Goal: Information Seeking & Learning: Find specific fact

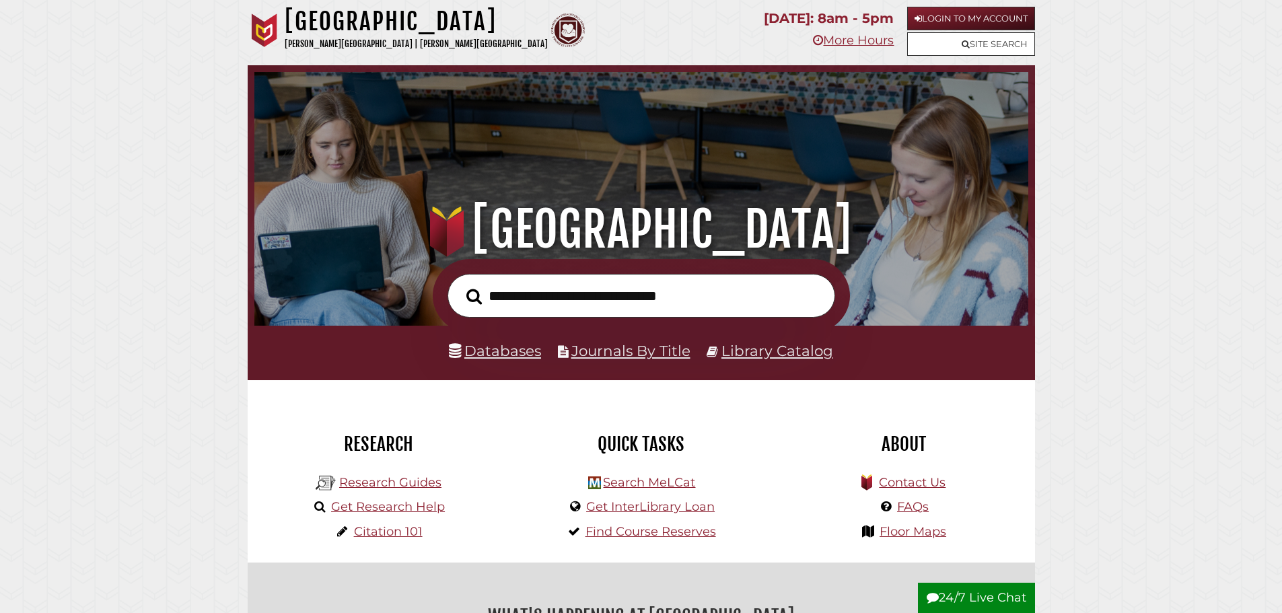
scroll to position [256, 767]
drag, startPoint x: 314, startPoint y: 471, endPoint x: 312, endPoint y: 460, distance: 11.6
drag, startPoint x: 312, startPoint y: 460, endPoint x: 639, endPoint y: 308, distance: 359.9
click at [640, 308] on input "text" at bounding box center [642, 296] width 388 height 44
click at [638, 308] on input "text" at bounding box center [642, 296] width 388 height 44
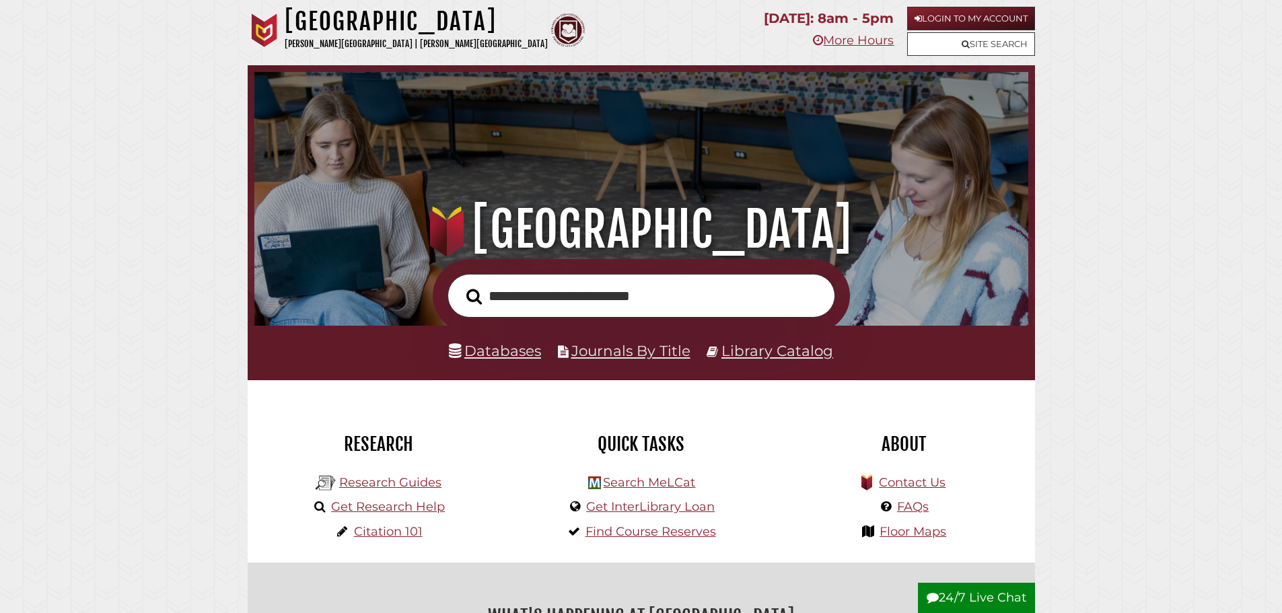
type input "**********"
click at [460, 285] on button "Search" at bounding box center [474, 297] width 29 height 24
click at [588, 293] on input "text" at bounding box center [642, 296] width 388 height 44
type input "**********"
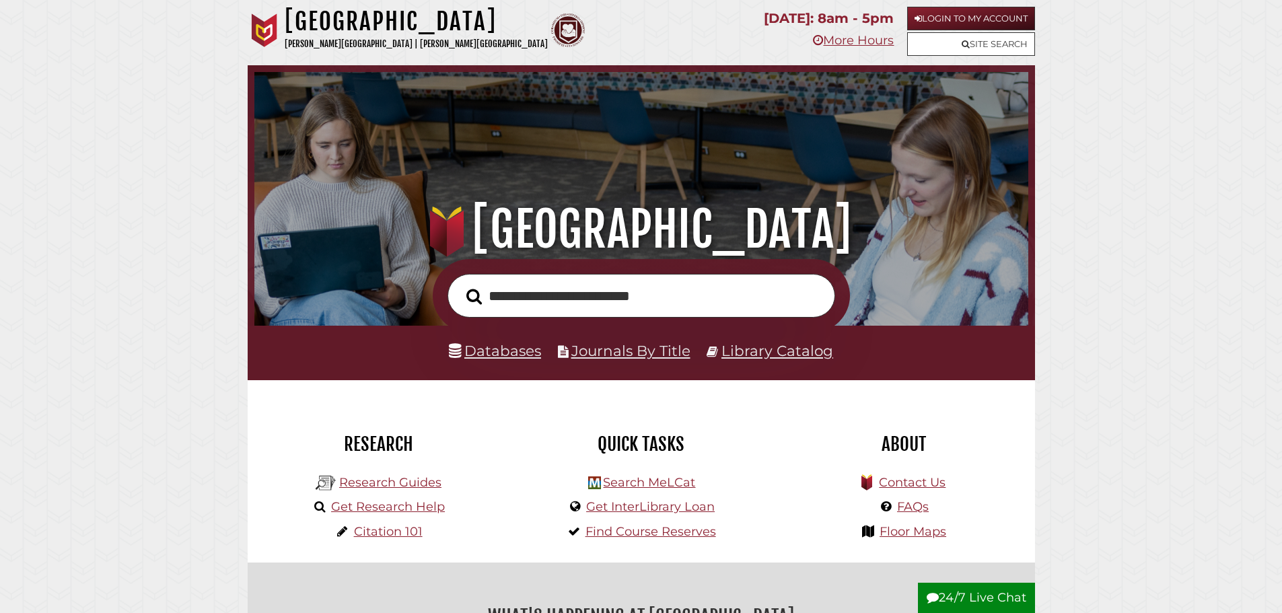
click at [460, 285] on button "Search" at bounding box center [474, 297] width 29 height 24
click at [630, 336] on div "Databases Journals By Title Library Catalog" at bounding box center [642, 353] width 788 height 55
click at [635, 312] on input "text" at bounding box center [642, 296] width 388 height 44
